Goal: Navigation & Orientation: Find specific page/section

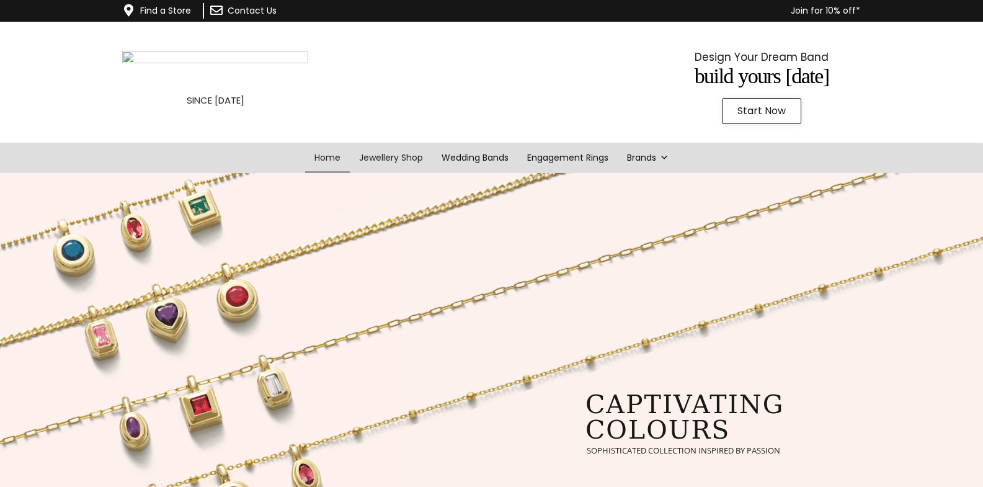
click at [415, 157] on link "Jewellery Shop" at bounding box center [391, 158] width 82 height 30
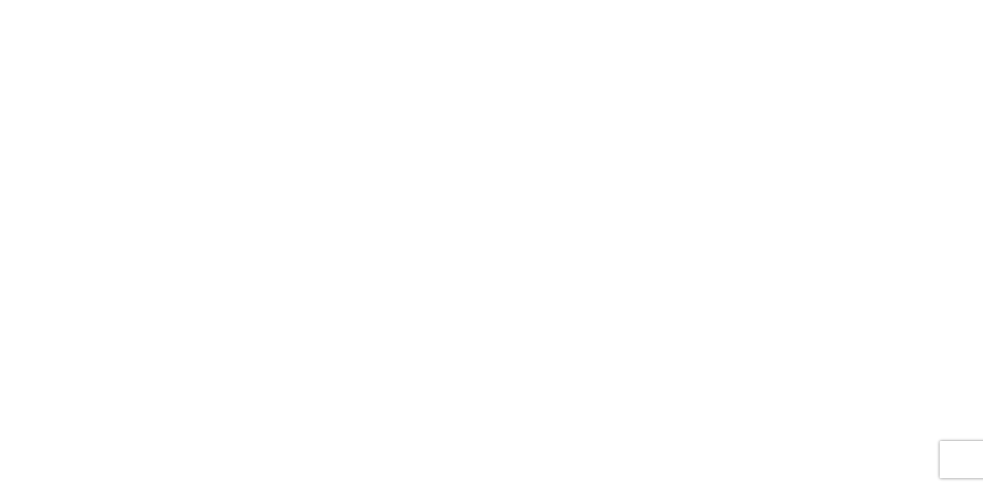
scroll to position [1313, 0]
